Goal: Information Seeking & Learning: Learn about a topic

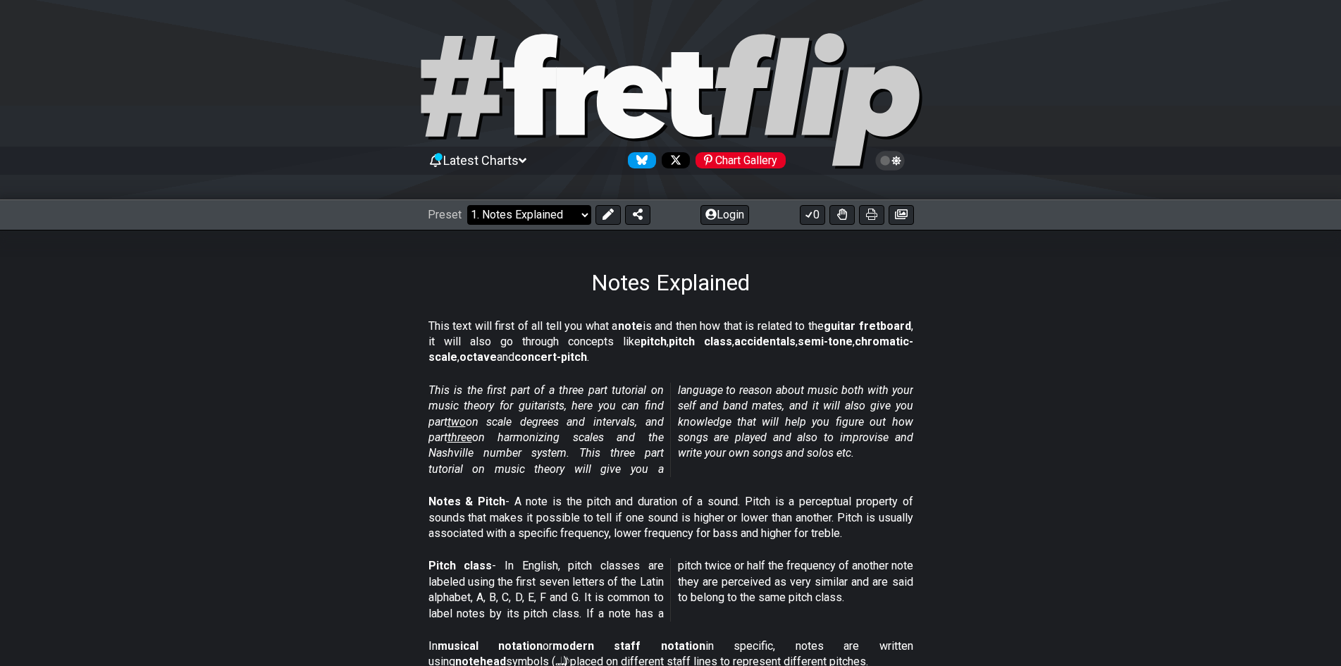
click at [566, 211] on select "Welcome to #fretflip! Initial Preset Custom Preset Minor Pentatonic Major Penta…" at bounding box center [529, 215] width 124 height 20
click at [557, 207] on select "Welcome to #fretflip! Initial Preset Custom Preset Minor Pentatonic Major Penta…" at bounding box center [529, 215] width 124 height 20
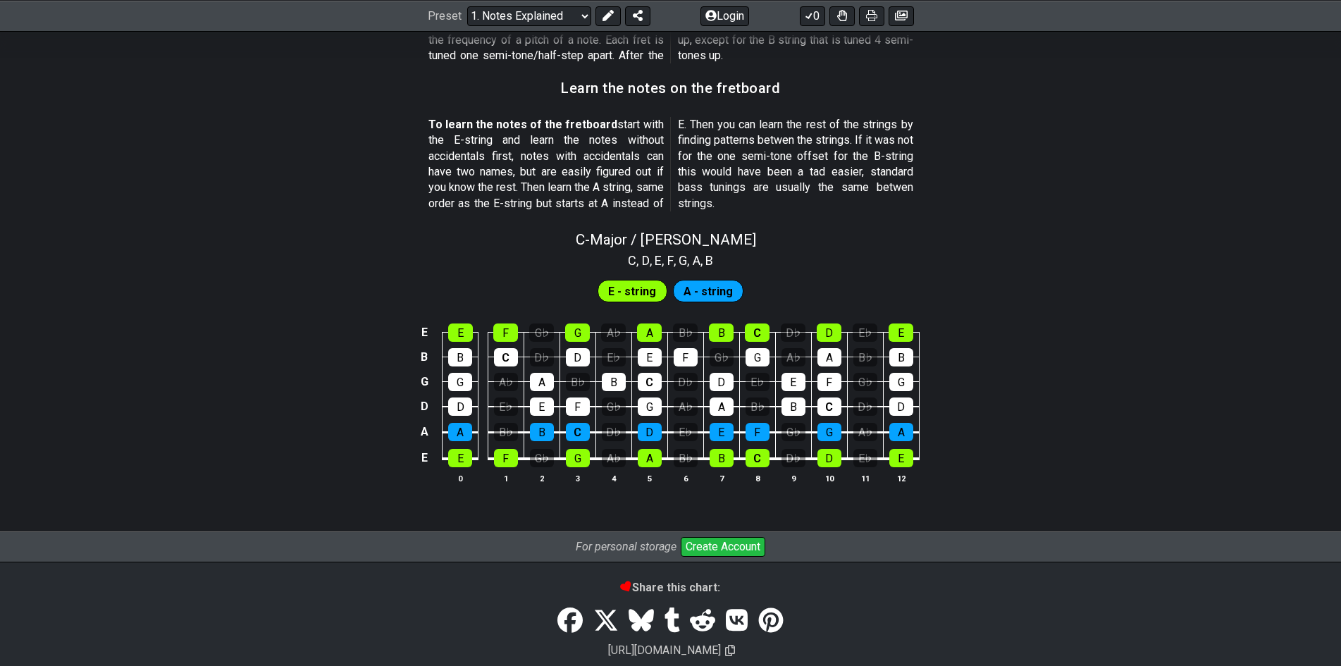
scroll to position [1268, 0]
